Goal: Navigation & Orientation: Understand site structure

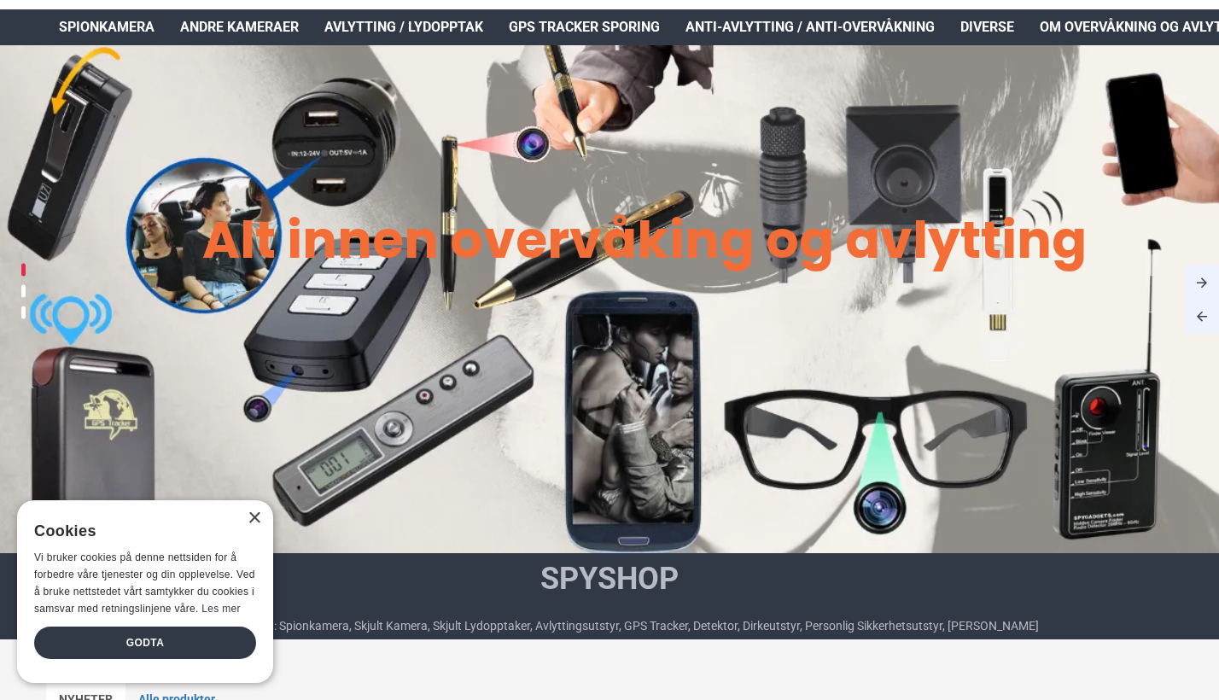
scroll to position [103, 0]
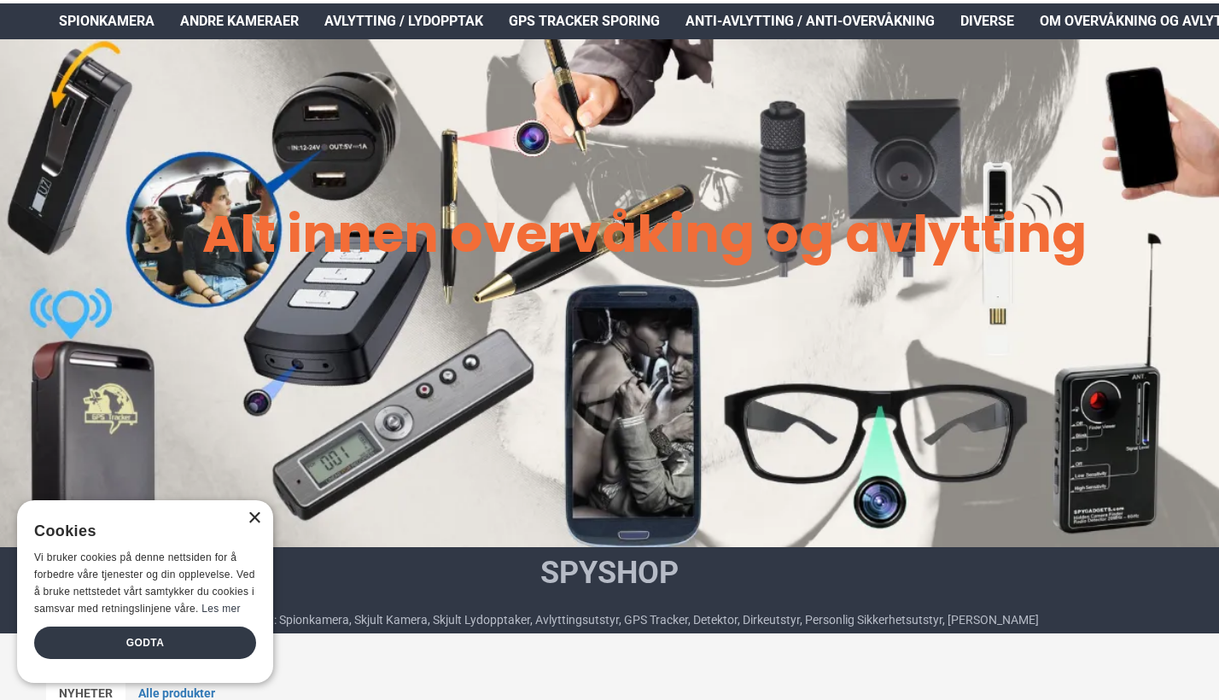
click at [253, 515] on div "×" at bounding box center [253, 518] width 13 height 13
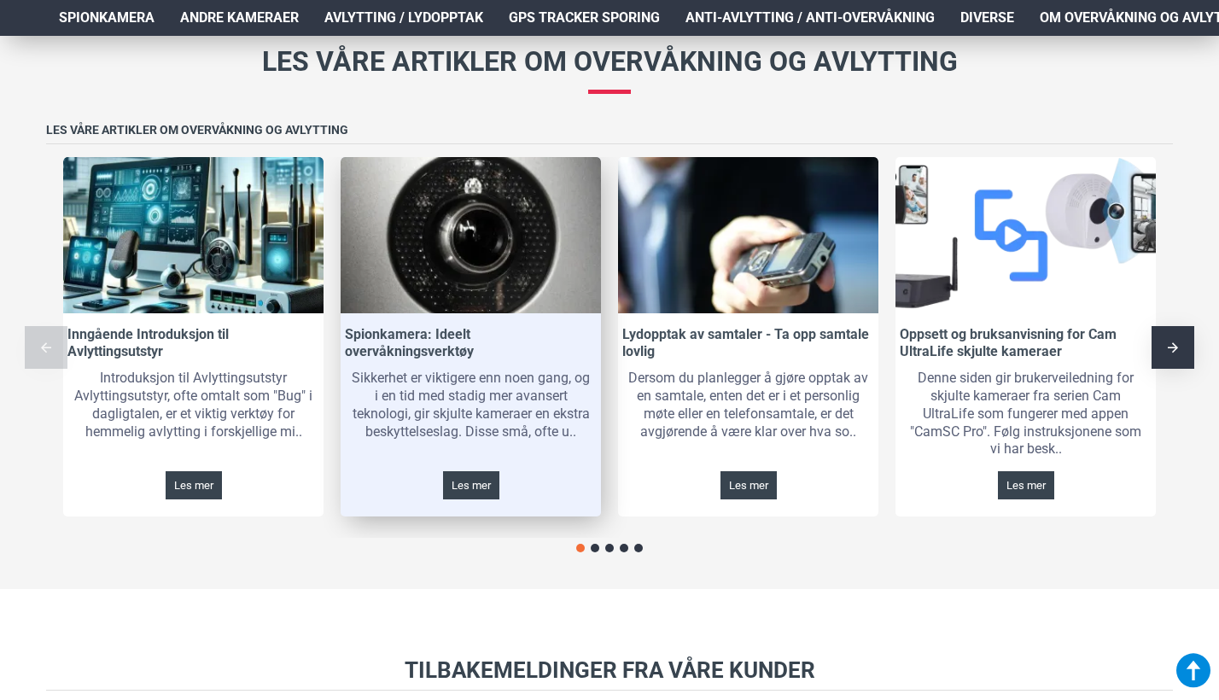
scroll to position [2499, 4]
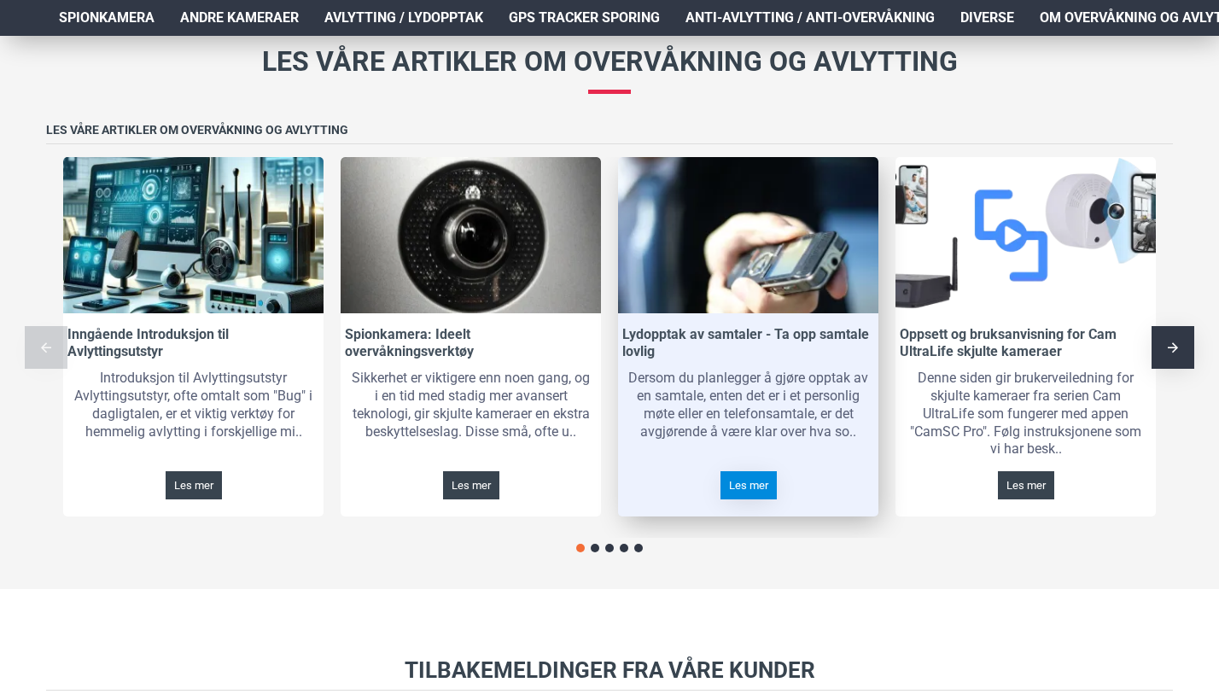
click at [748, 471] on link "Les mer" at bounding box center [748, 485] width 56 height 28
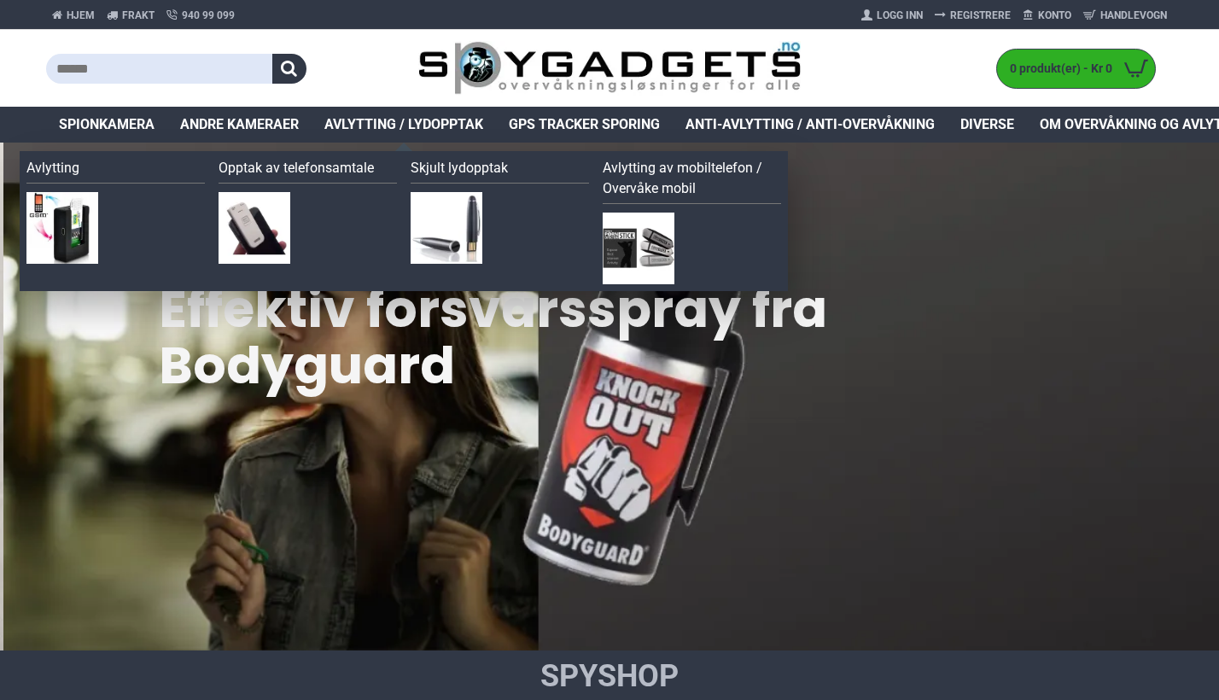
click at [346, 174] on link "Opptak av telefonsamtale" at bounding box center [307, 171] width 178 height 26
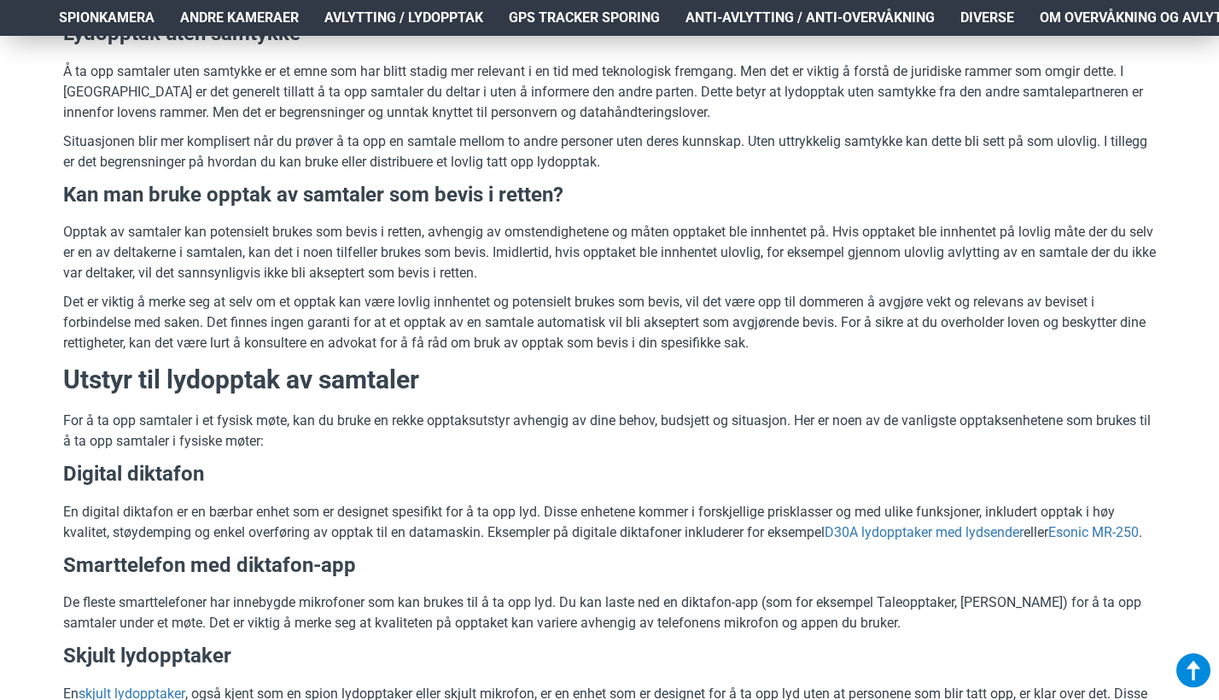
scroll to position [902, 0]
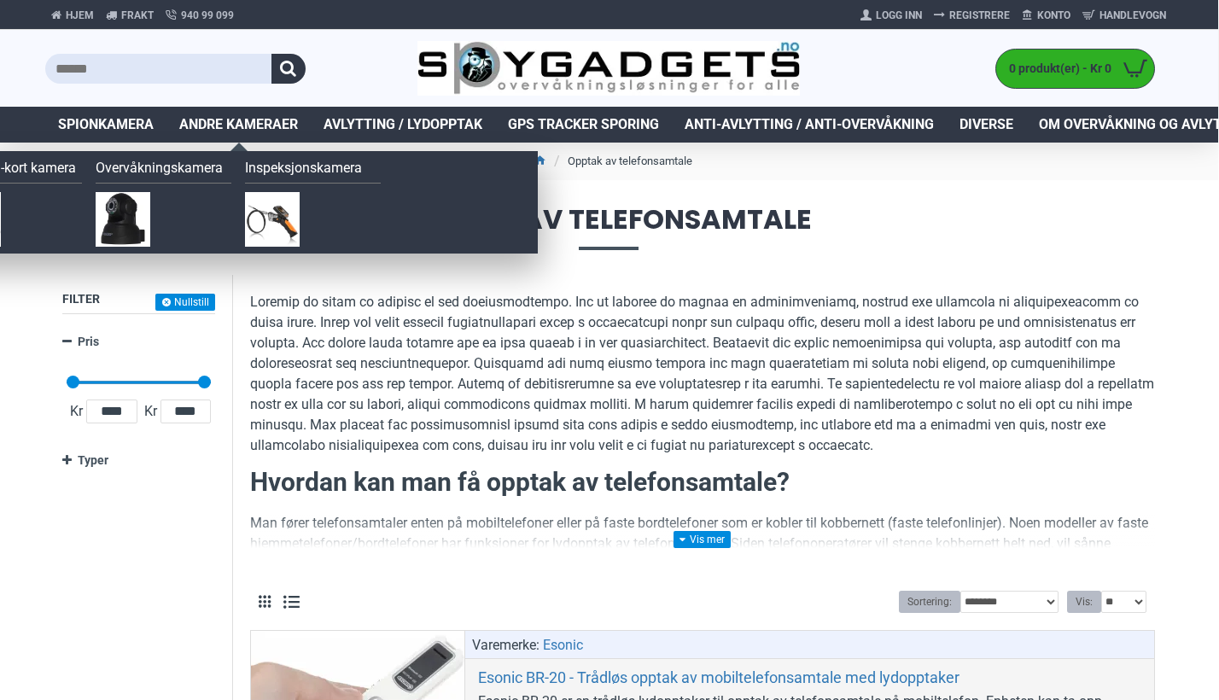
scroll to position [0, 1]
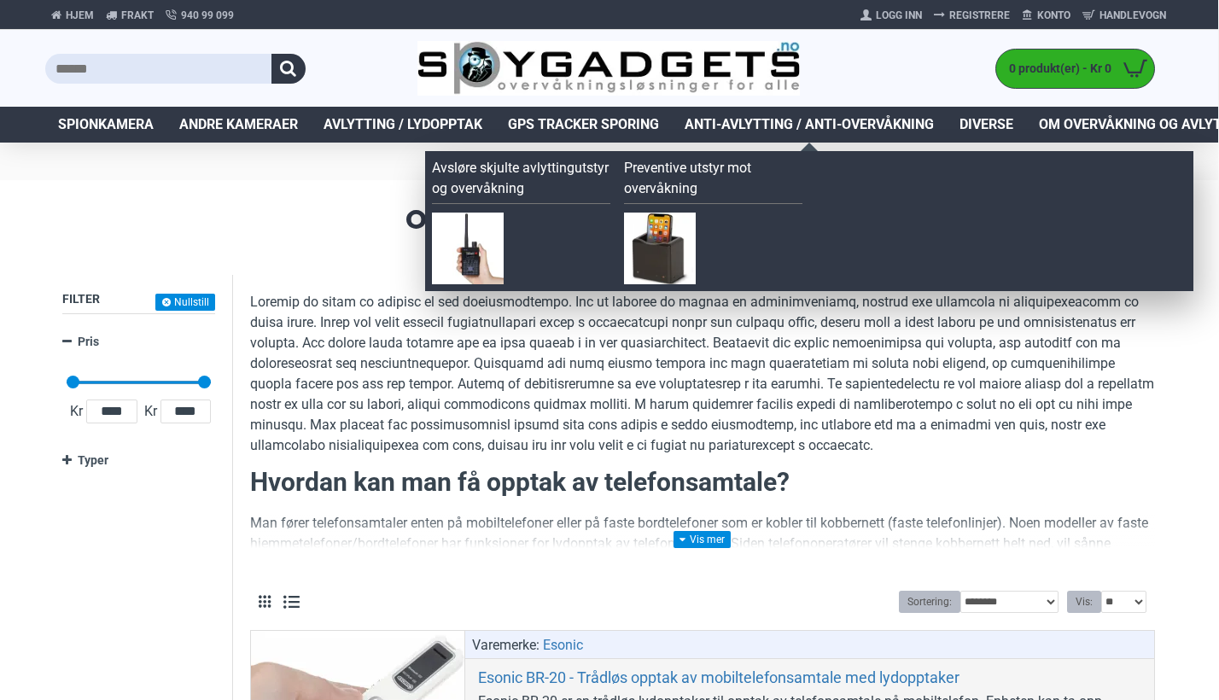
click at [766, 125] on span "Anti-avlytting / Anti-overvåkning" at bounding box center [808, 124] width 249 height 20
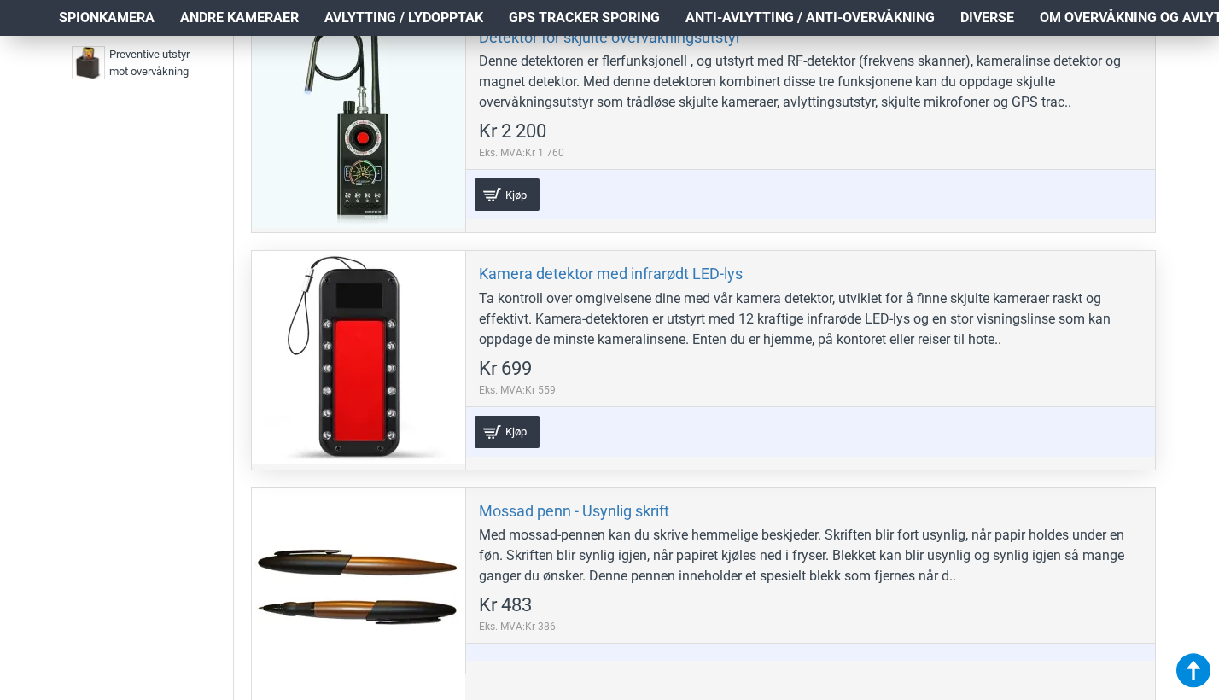
scroll to position [502, 3]
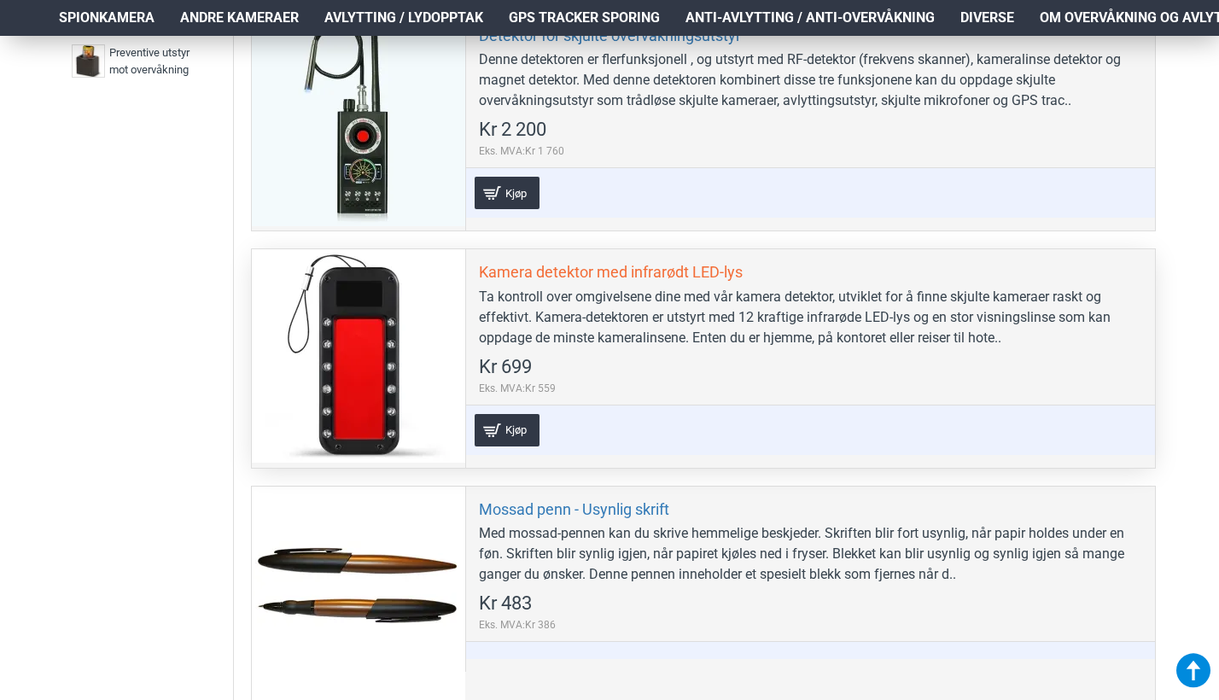
click at [665, 275] on link "Kamera detektor med infrarødt LED-lys" at bounding box center [611, 272] width 264 height 20
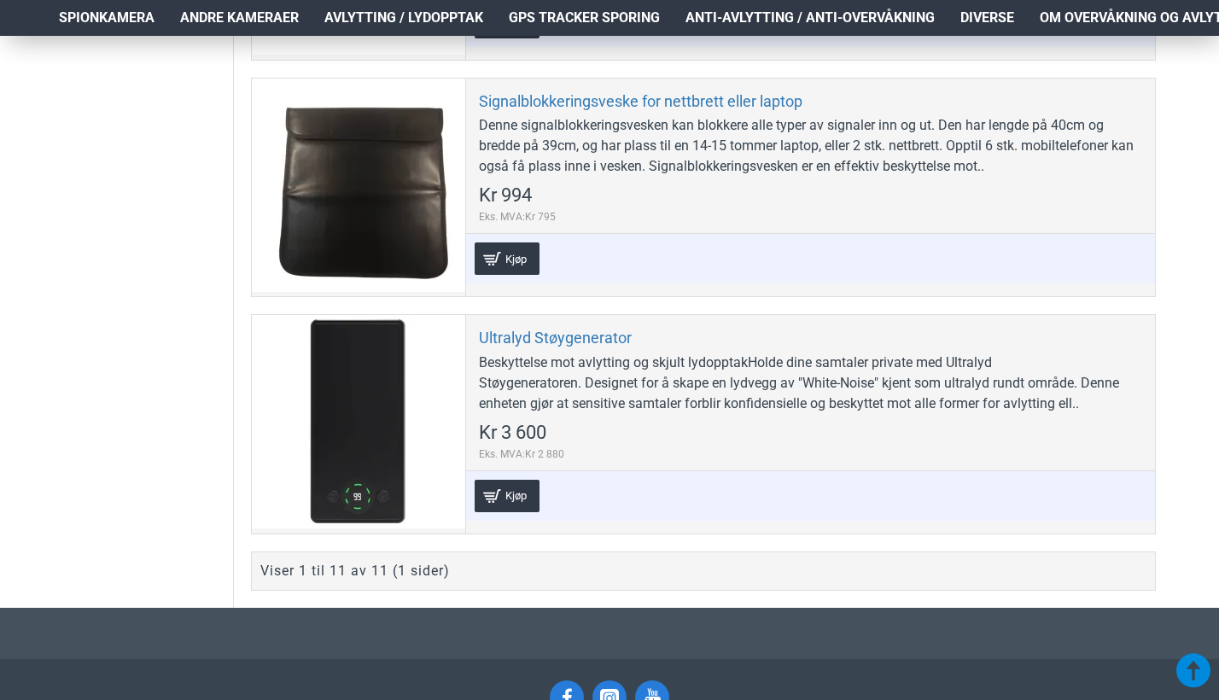
scroll to position [2626, 3]
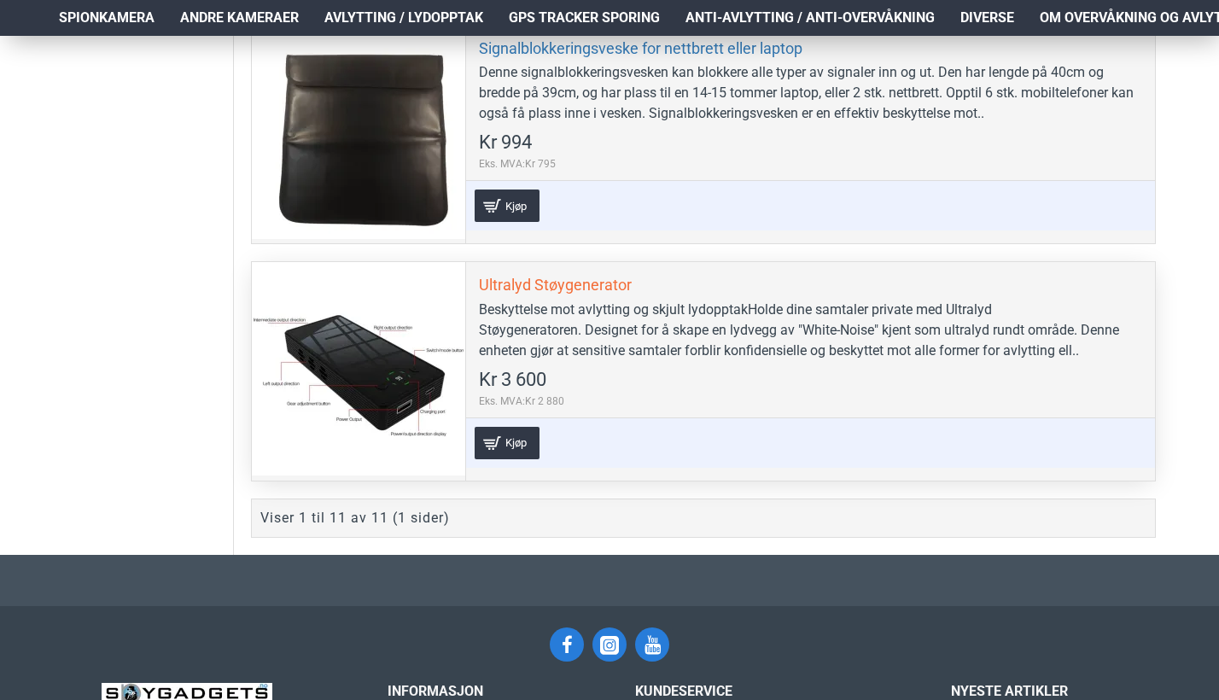
click at [571, 283] on link "Ultralyd Støygenerator" at bounding box center [555, 285] width 153 height 20
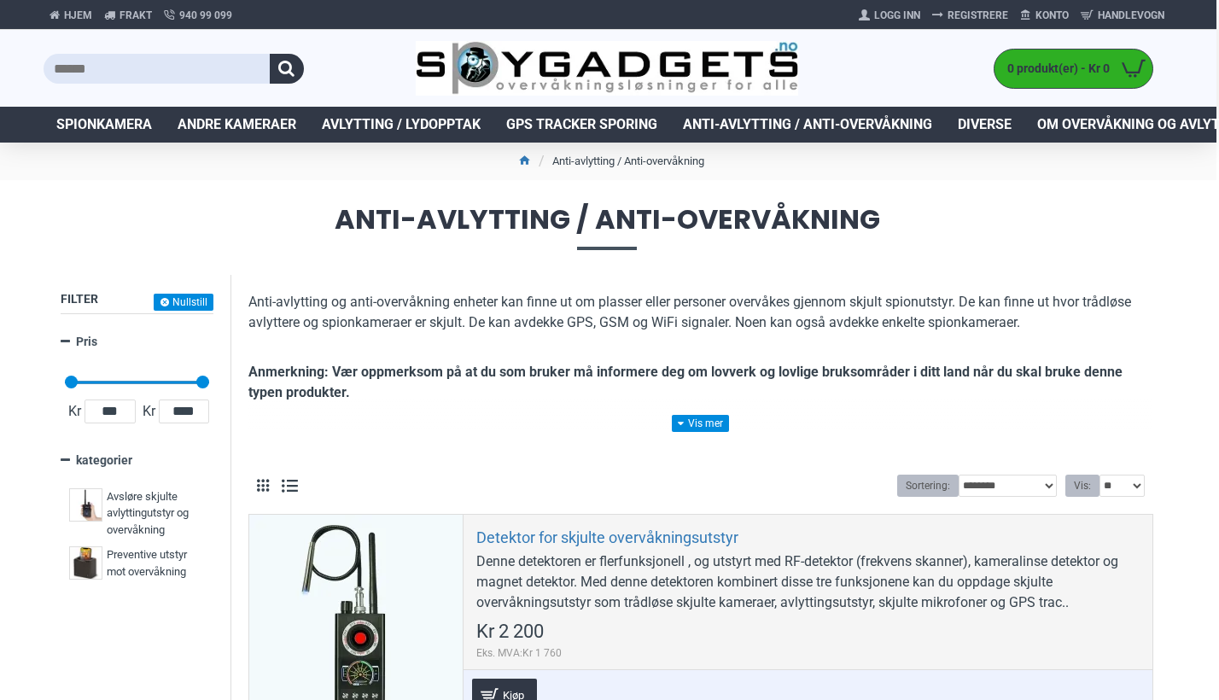
scroll to position [0, 3]
click at [455, 55] on img at bounding box center [607, 68] width 383 height 55
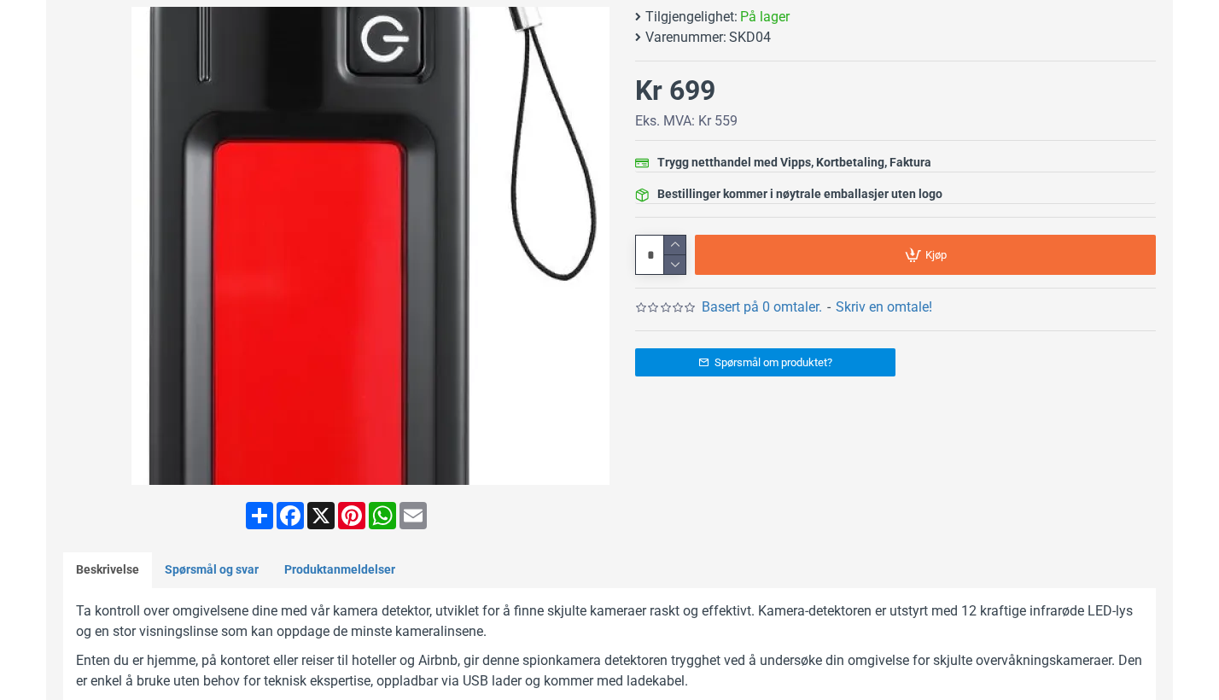
scroll to position [369, 0]
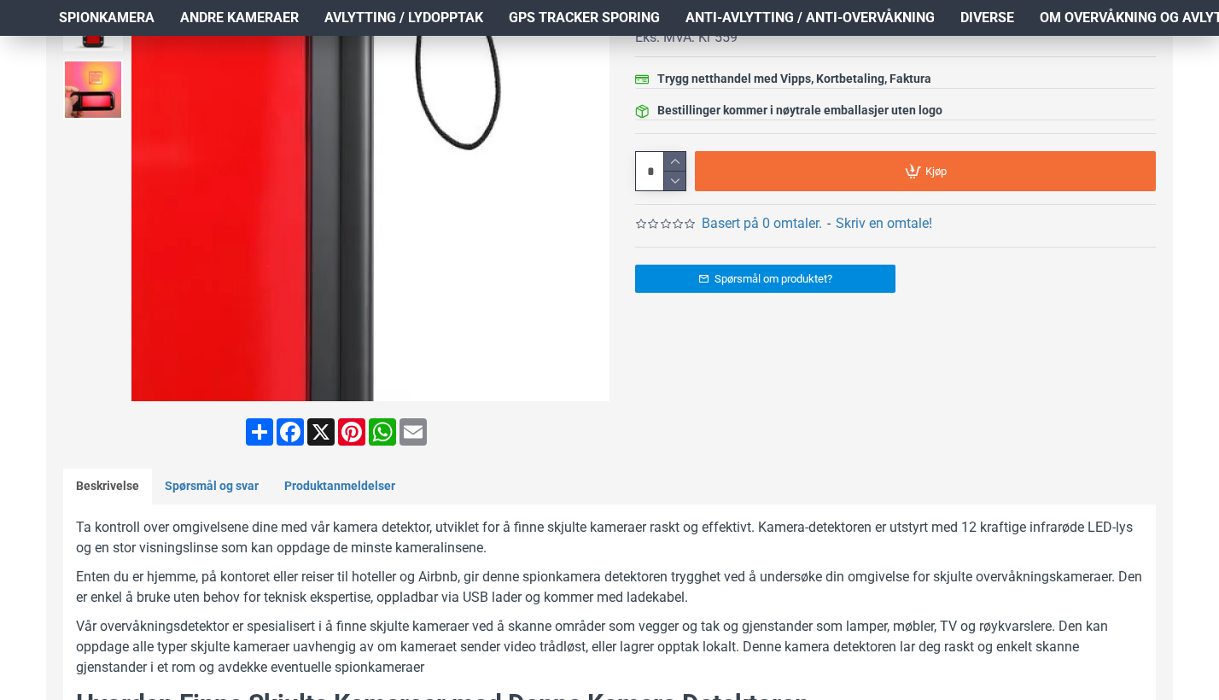
click at [595, 166] on div "Next slide" at bounding box center [594, 163] width 30 height 30
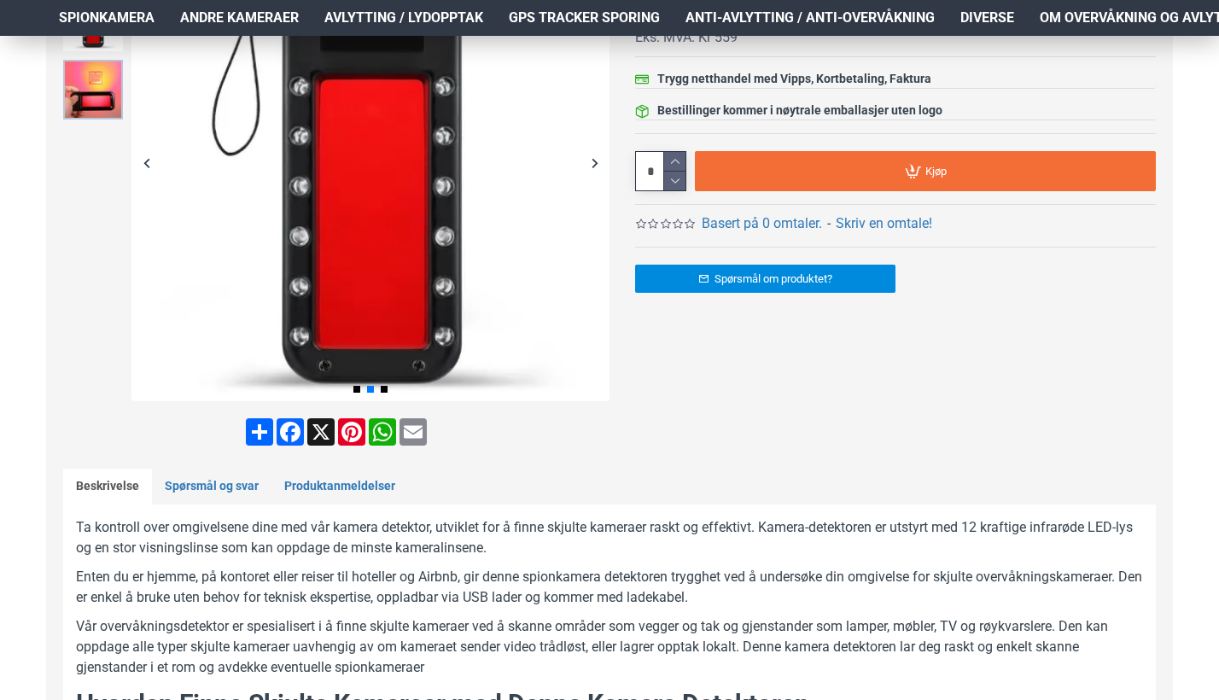
click at [94, 91] on img at bounding box center [93, 90] width 60 height 60
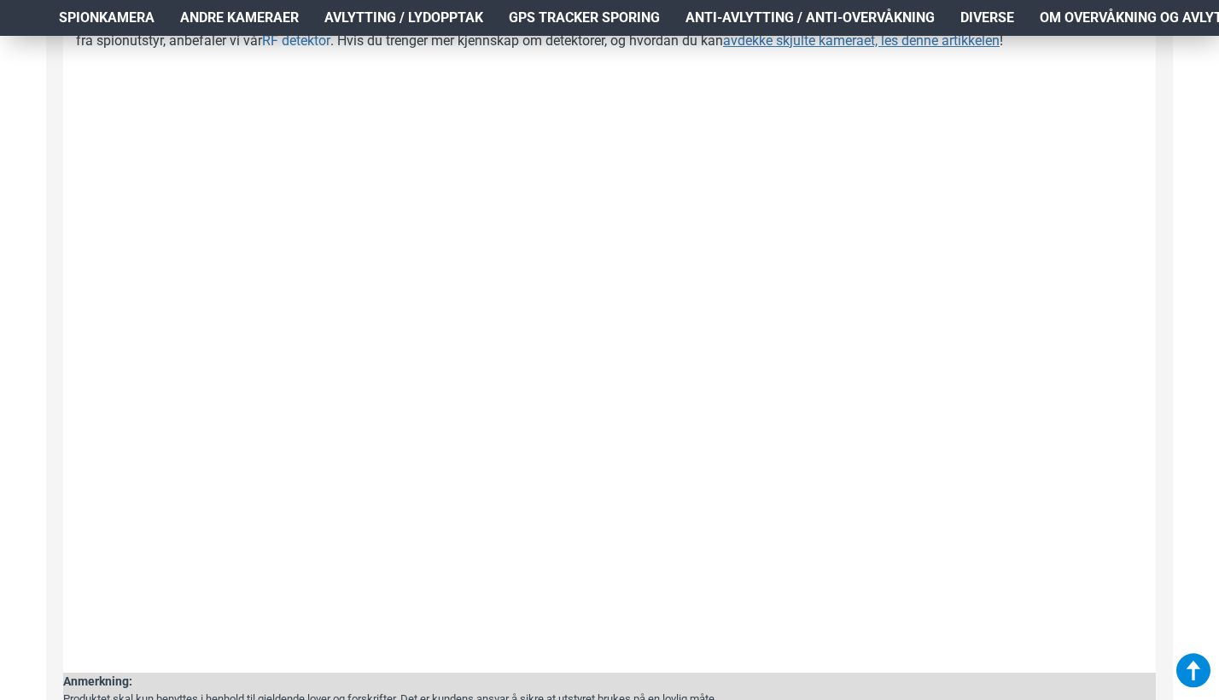
scroll to position [1483, 1]
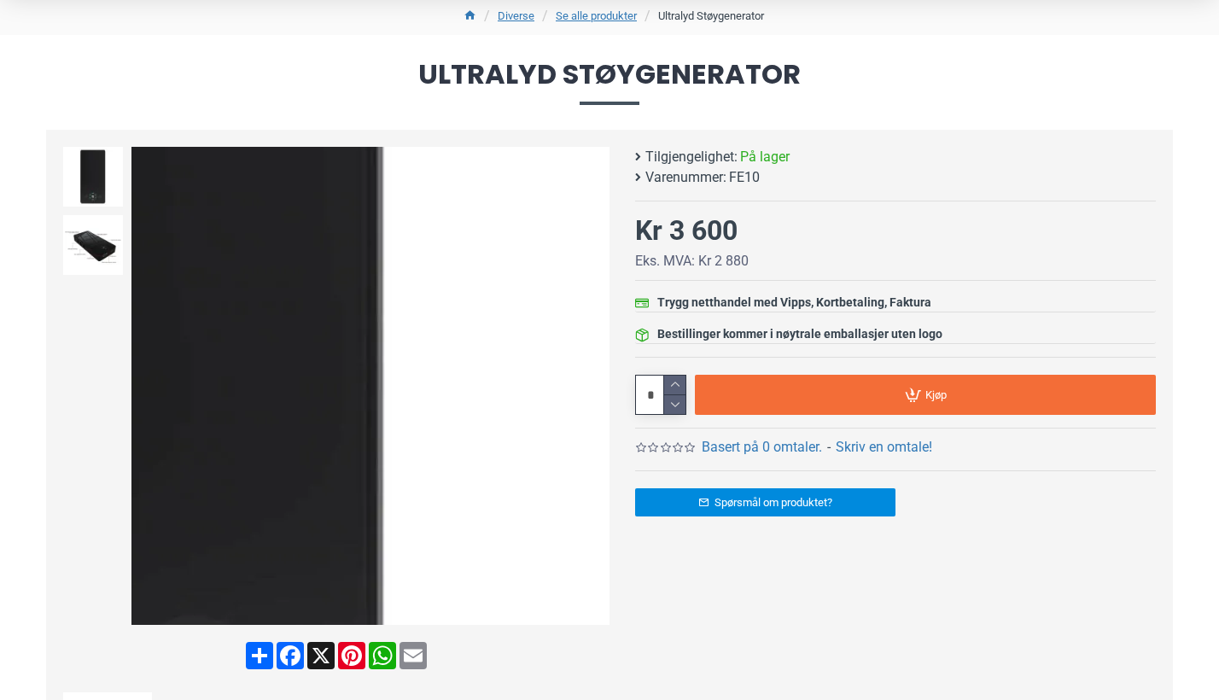
click at [591, 385] on div "Next slide" at bounding box center [594, 386] width 30 height 30
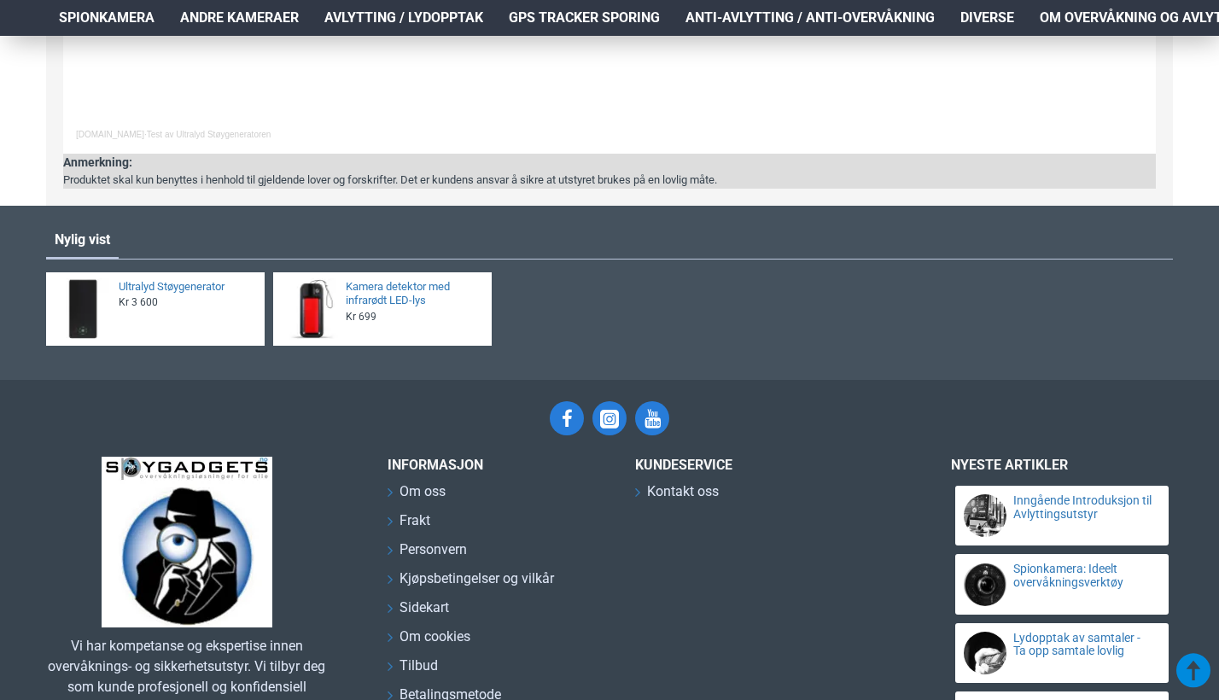
scroll to position [1936, 2]
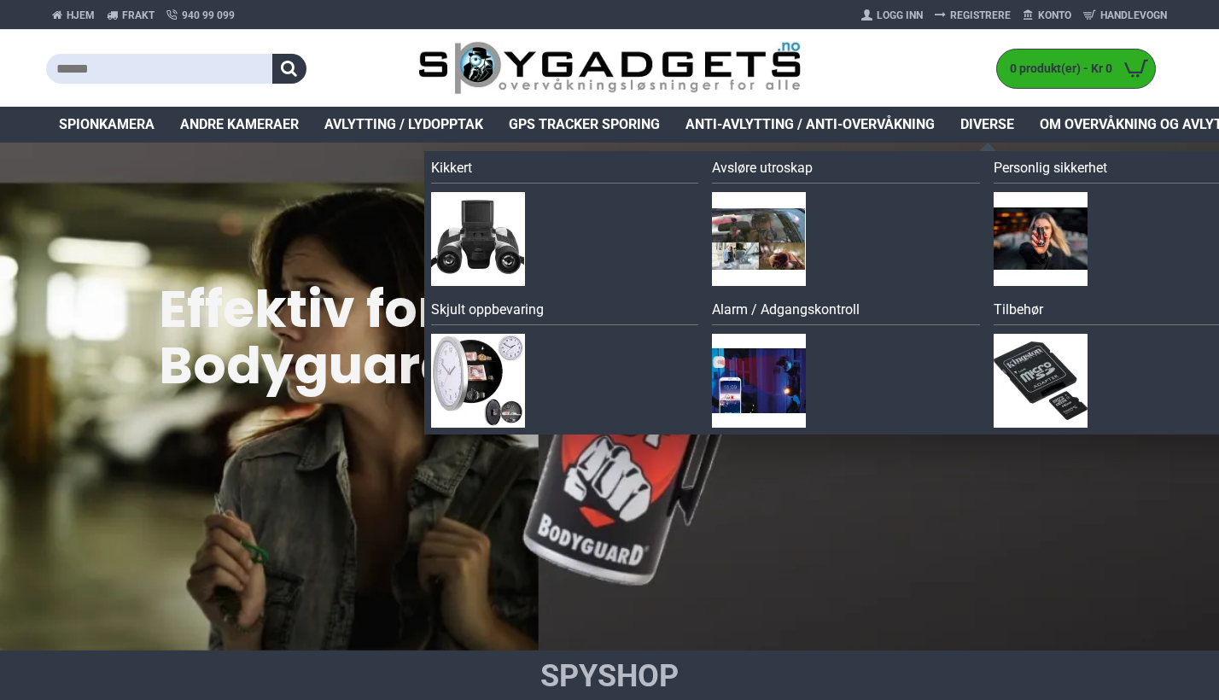
click at [772, 165] on link "Avsløre utroskap" at bounding box center [846, 171] width 268 height 26
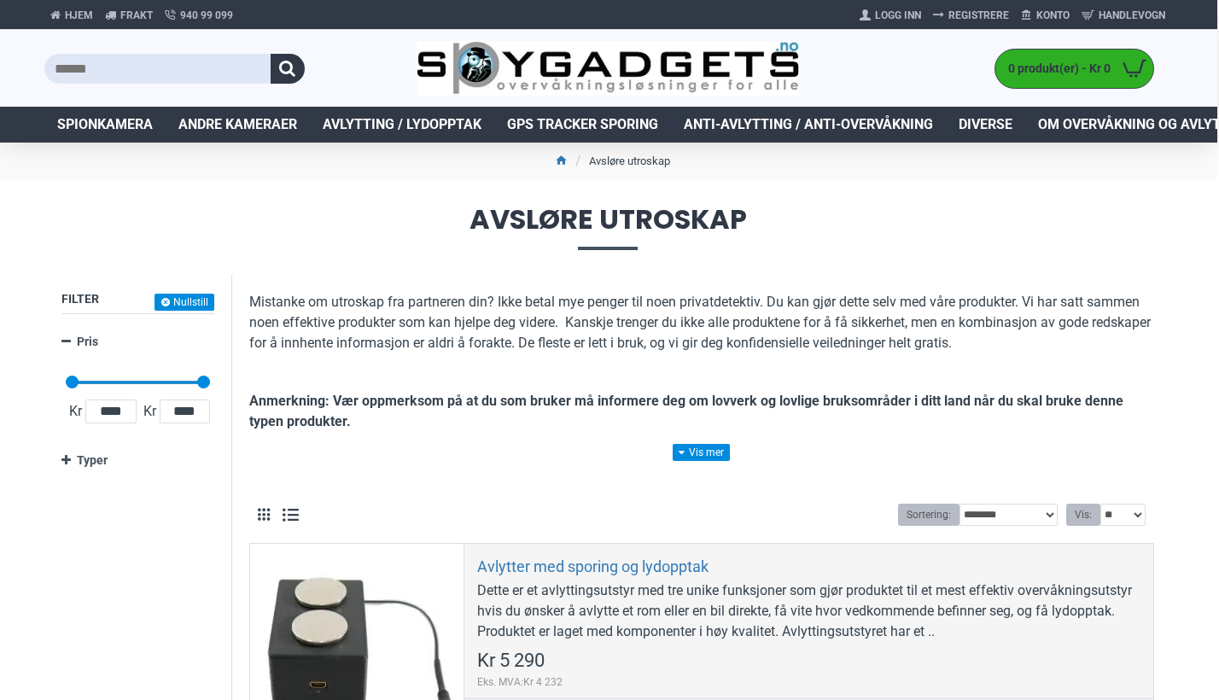
scroll to position [0, 2]
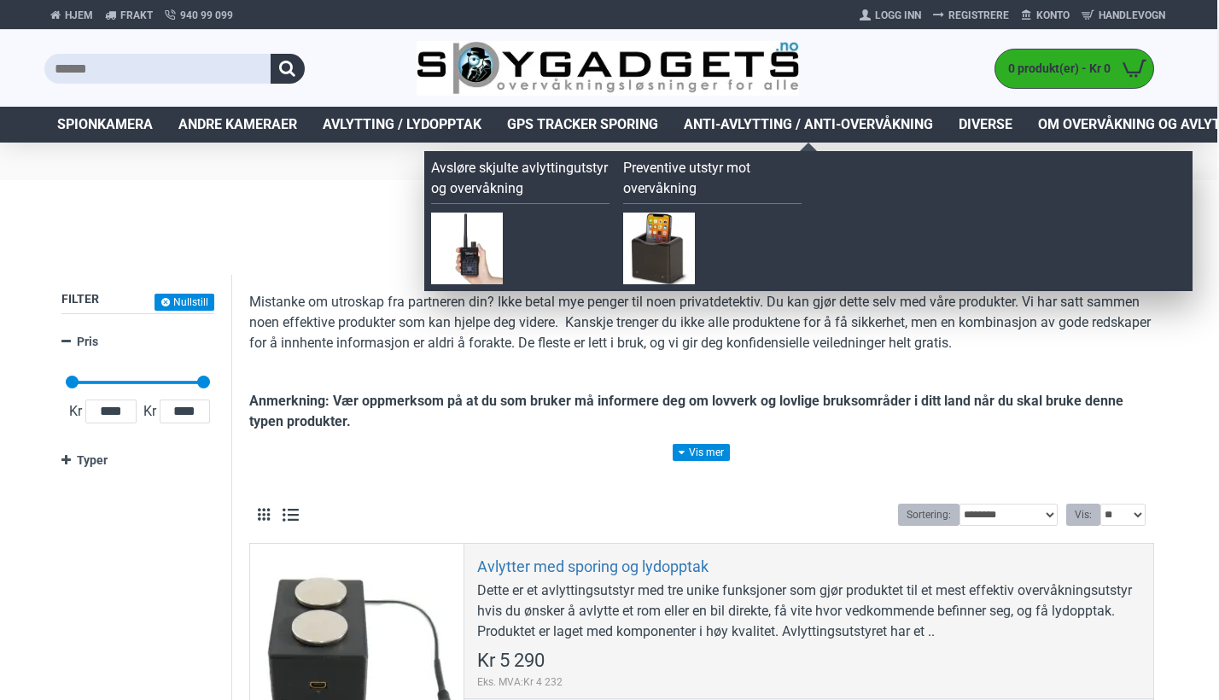
click at [731, 168] on link "Preventive utstyr mot overvåkning" at bounding box center [712, 181] width 178 height 46
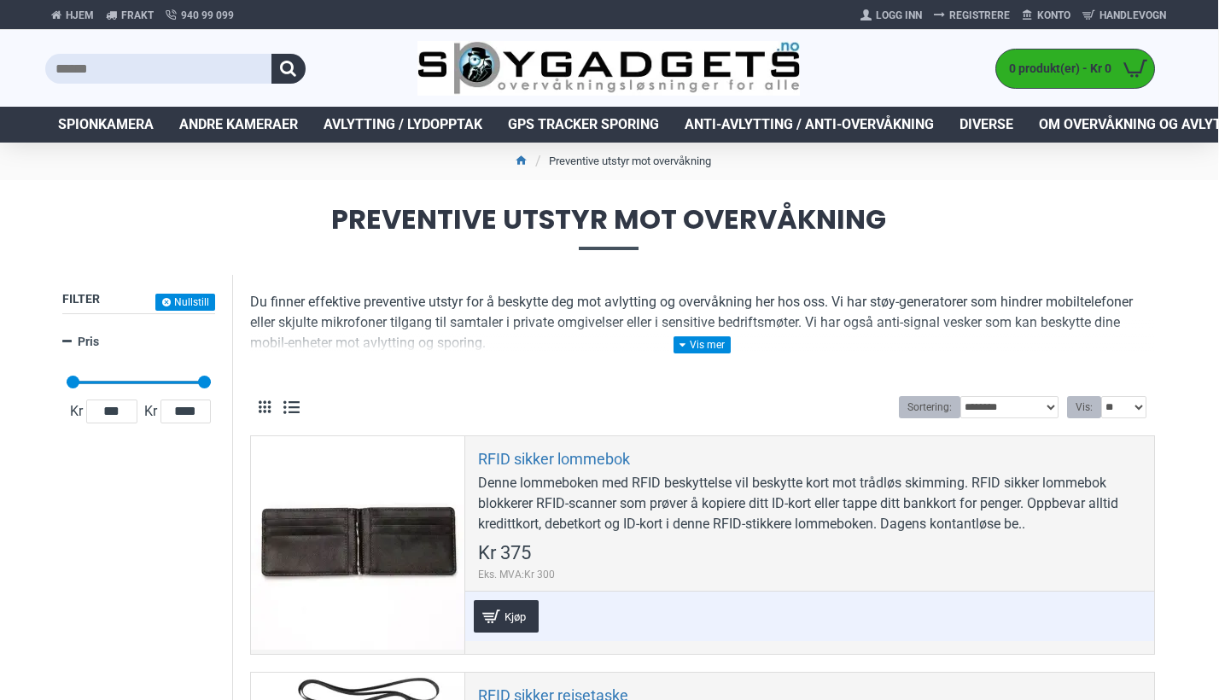
scroll to position [0, 1]
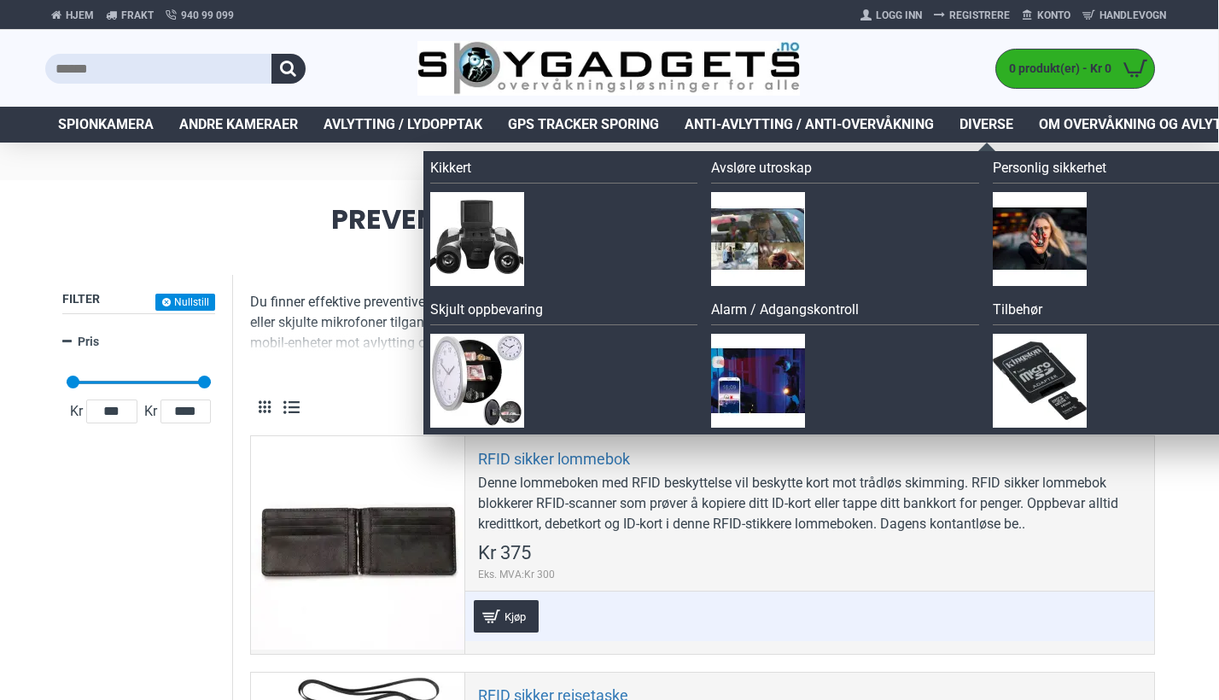
click at [538, 308] on link "Skjult oppbevaring" at bounding box center [564, 313] width 268 height 26
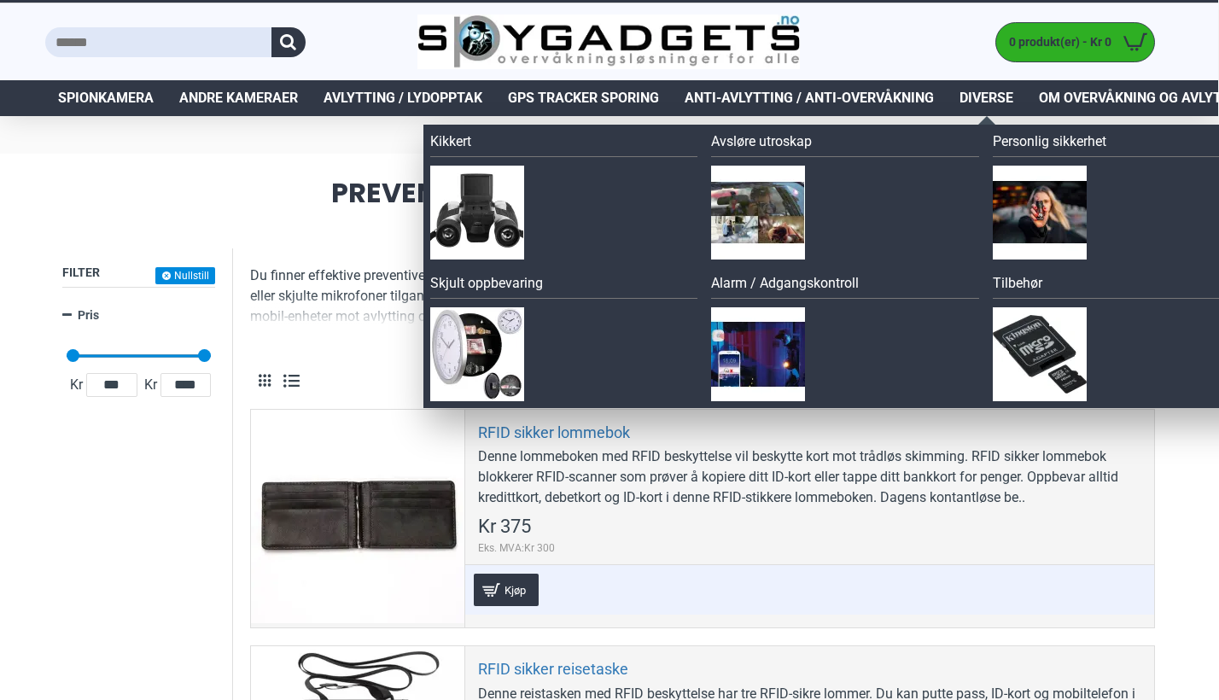
scroll to position [27, 1]
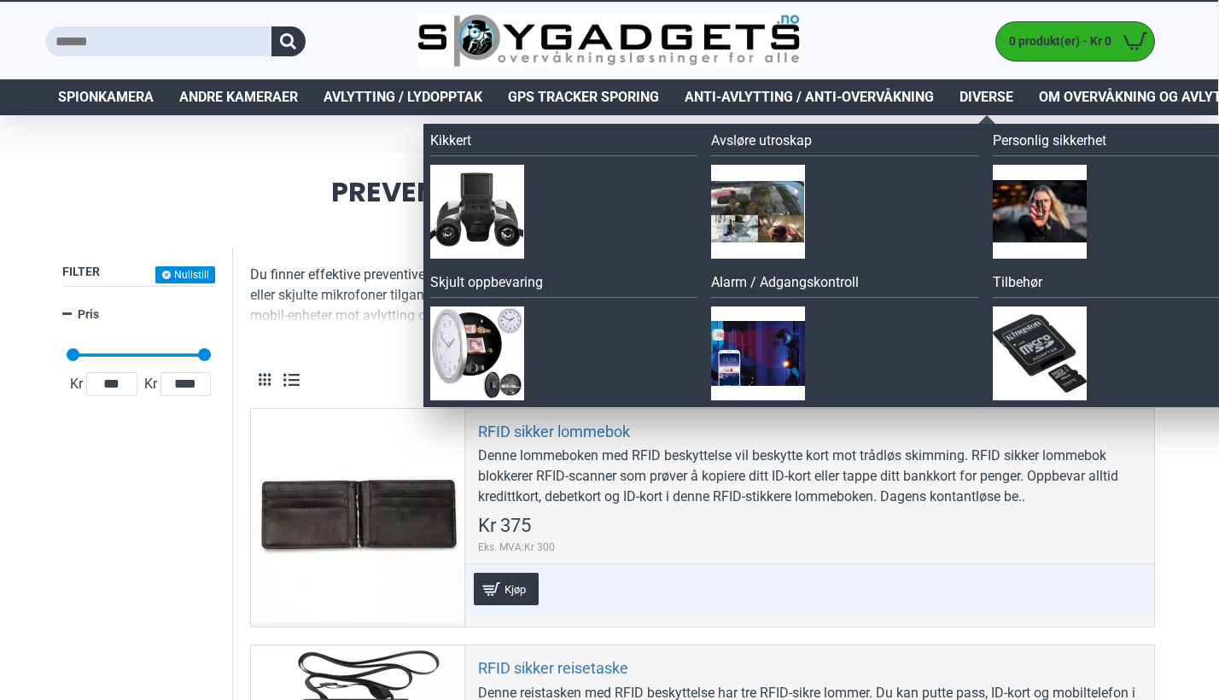
click at [858, 277] on link "Alarm / Adgangskontroll" at bounding box center [845, 285] width 268 height 26
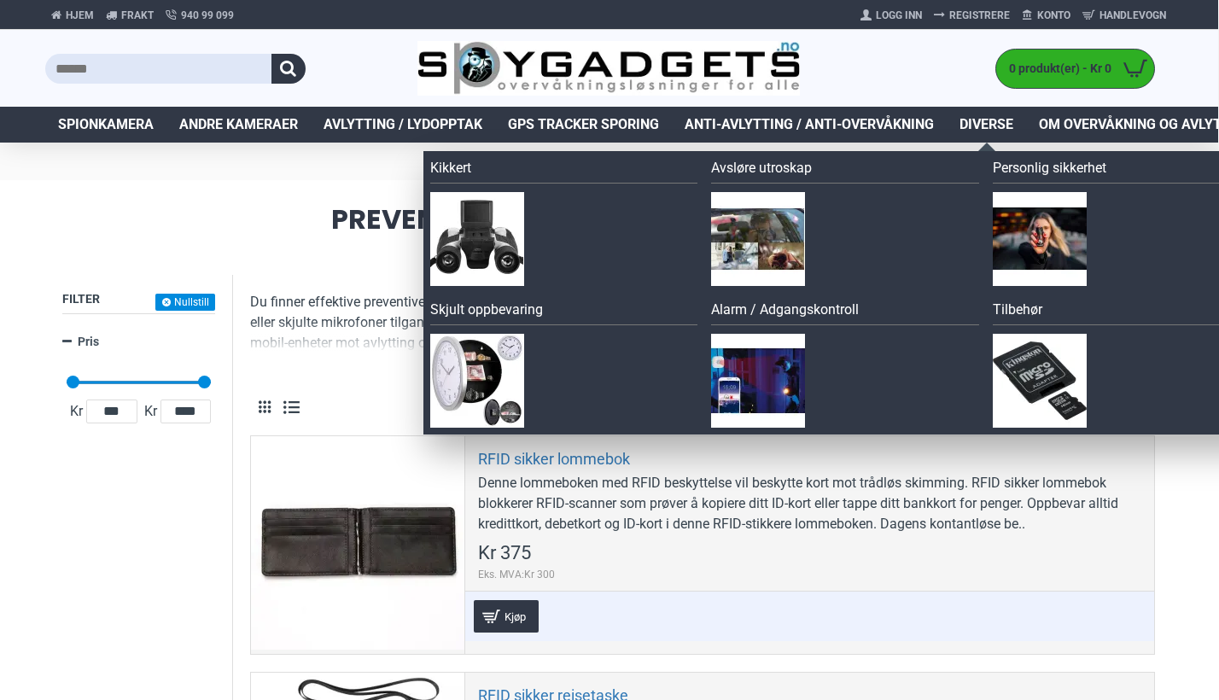
scroll to position [0, 1]
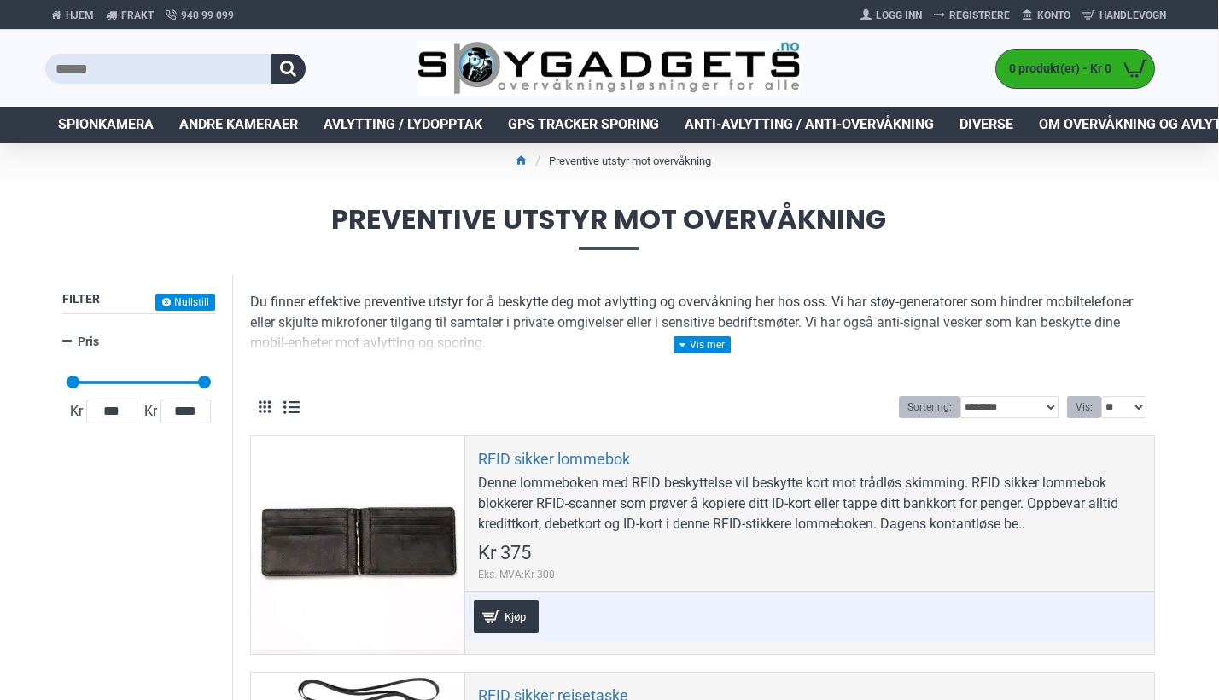
click at [522, 62] on img at bounding box center [608, 68] width 383 height 55
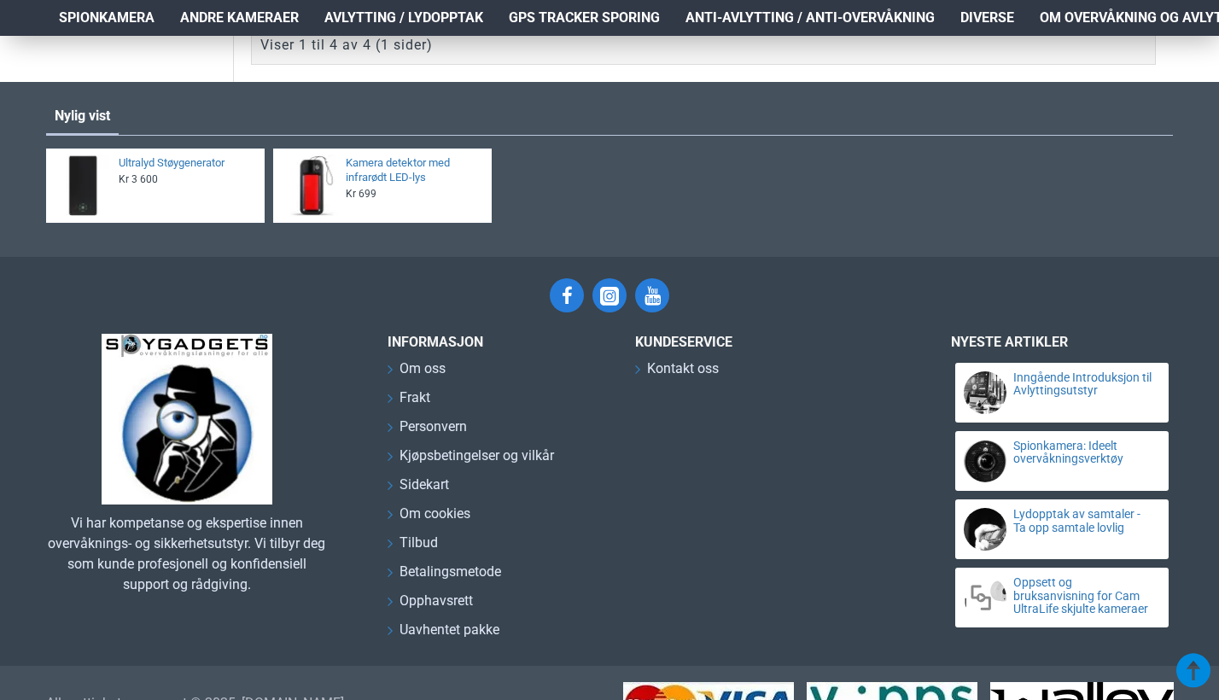
scroll to position [1371, 0]
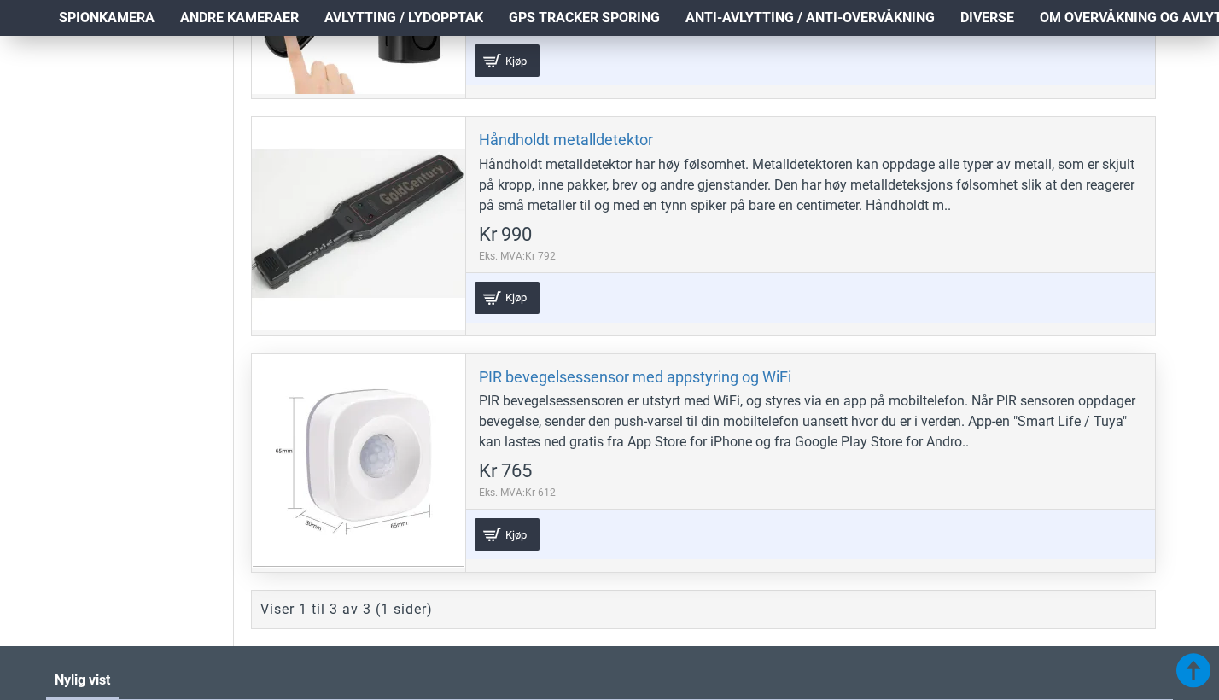
scroll to position [615, 3]
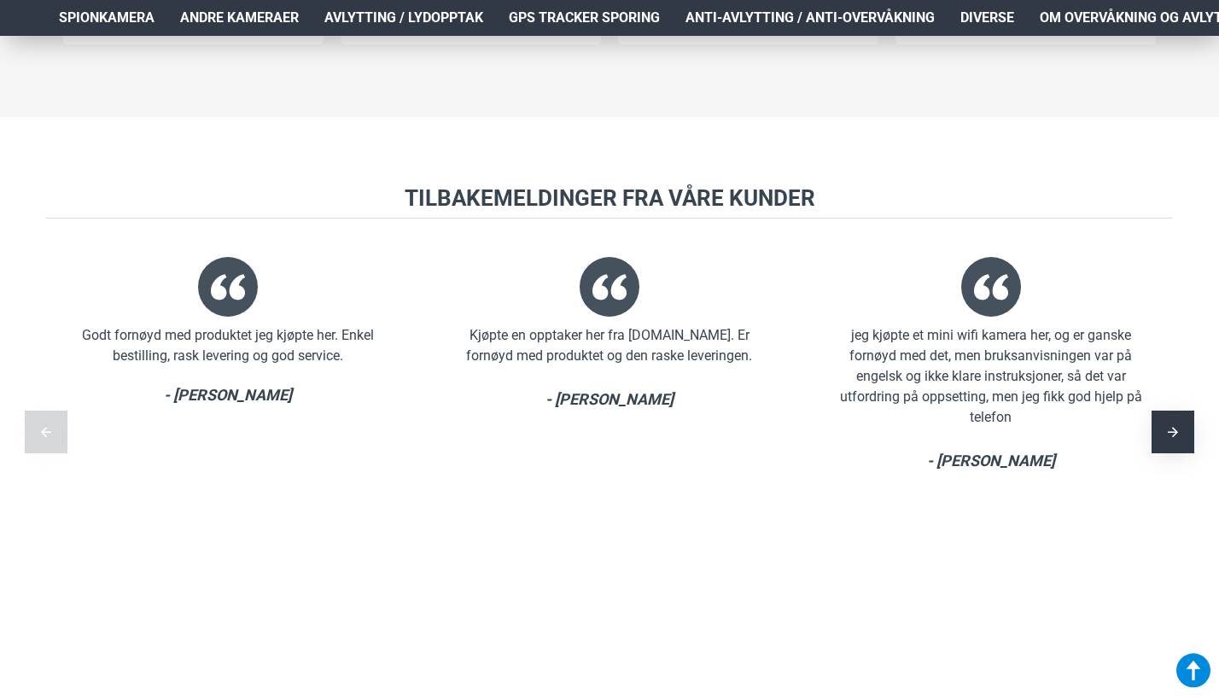
scroll to position [2547, 3]
